Goal: Task Accomplishment & Management: Manage account settings

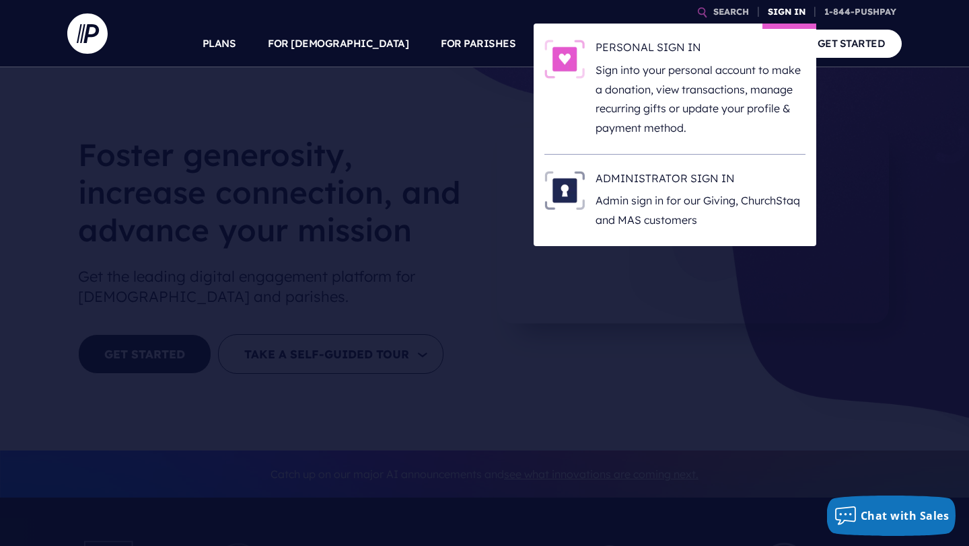
click at [777, 9] on link "SIGN IN" at bounding box center [786, 12] width 48 height 24
click at [723, 67] on p "Sign into your personal account to make a donation, view transactions, manage r…" at bounding box center [700, 99] width 210 height 77
